Goal: Task Accomplishment & Management: Manage account settings

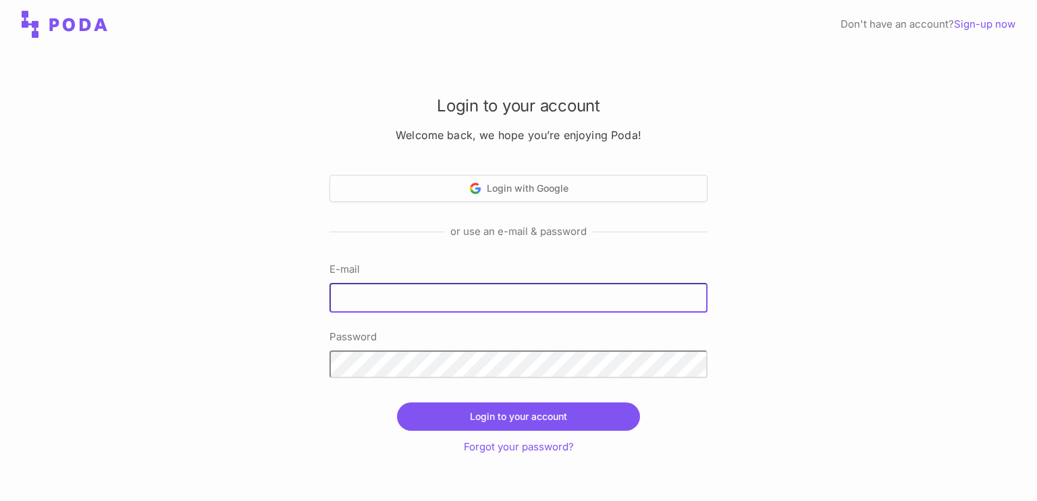
drag, startPoint x: 0, startPoint y: 0, endPoint x: 443, endPoint y: 296, distance: 532.8
click at [443, 296] on input "E-mail" at bounding box center [518, 298] width 378 height 30
type input "[EMAIL_ADDRESS][DOMAIN_NAME]"
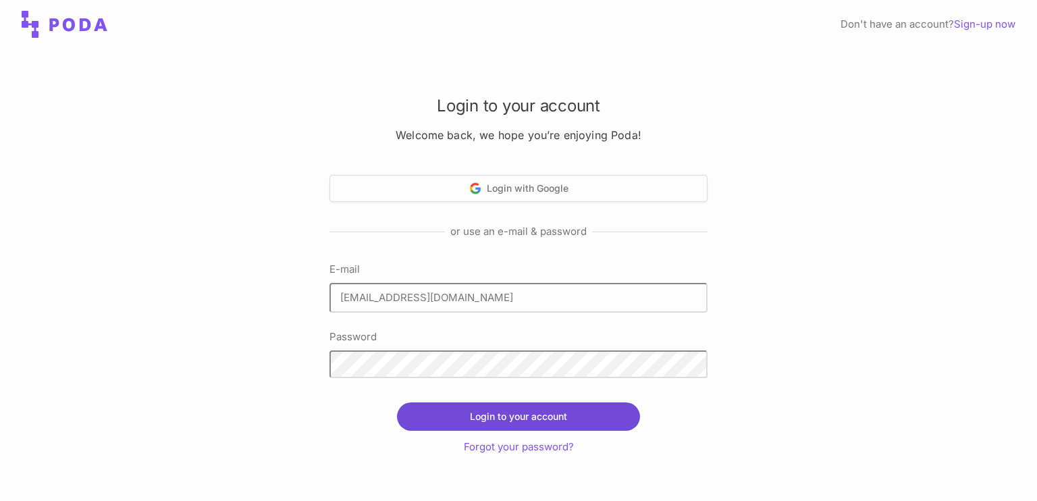
click at [454, 408] on button "Login to your account" at bounding box center [518, 416] width 243 height 28
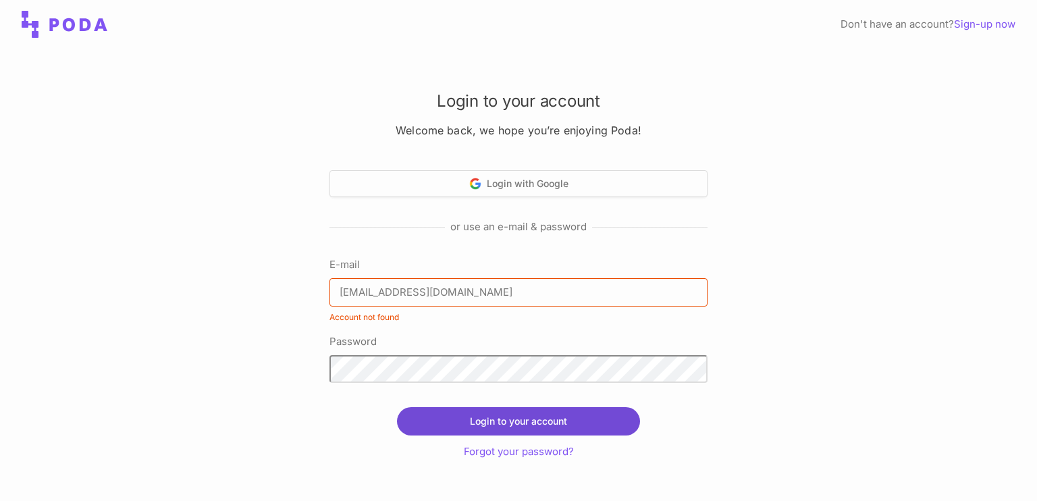
click at [500, 430] on button "Login to your account" at bounding box center [518, 421] width 243 height 28
click at [491, 425] on button "Login to your account" at bounding box center [518, 421] width 243 height 28
click at [492, 420] on button "Login to your account" at bounding box center [518, 421] width 243 height 28
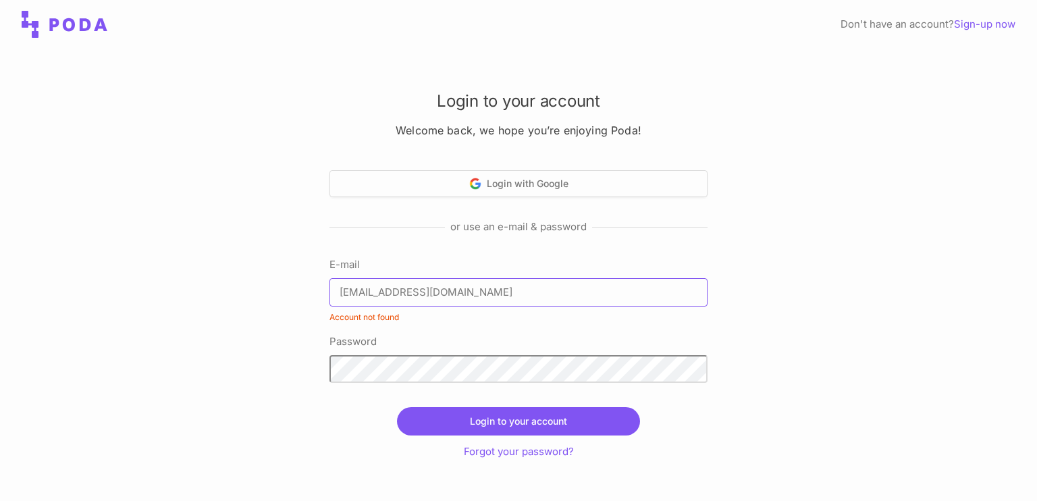
click at [482, 294] on input "[EMAIL_ADDRESS][DOMAIN_NAME]" at bounding box center [518, 292] width 378 height 28
click at [491, 404] on div "Login to your account Forgot your password?" at bounding box center [518, 429] width 378 height 61
click at [152, 346] on div "Login to your account Welcome back, we hope you’re enjoying Poda! Login with Go…" at bounding box center [518, 275] width 1037 height 452
